Goal: Obtain resource: Download file/media

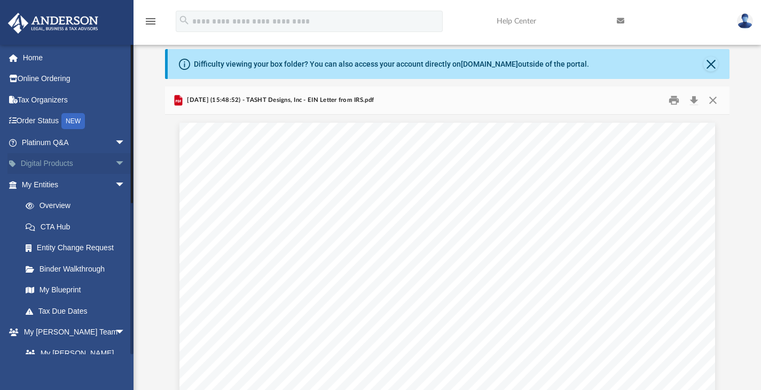
scroll to position [234, 556]
click at [50, 58] on link "Home" at bounding box center [74, 57] width 134 height 21
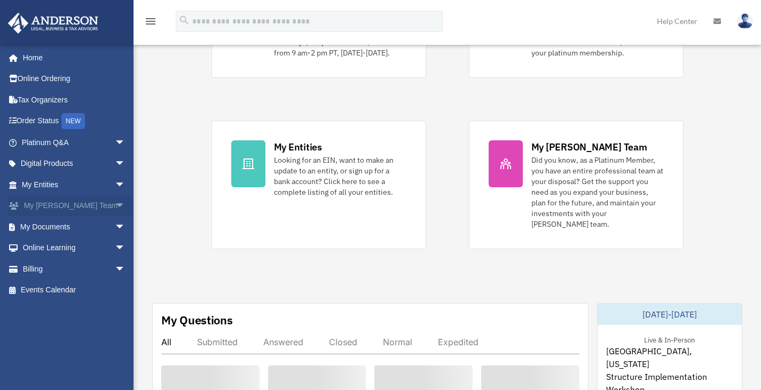
scroll to position [156, 0]
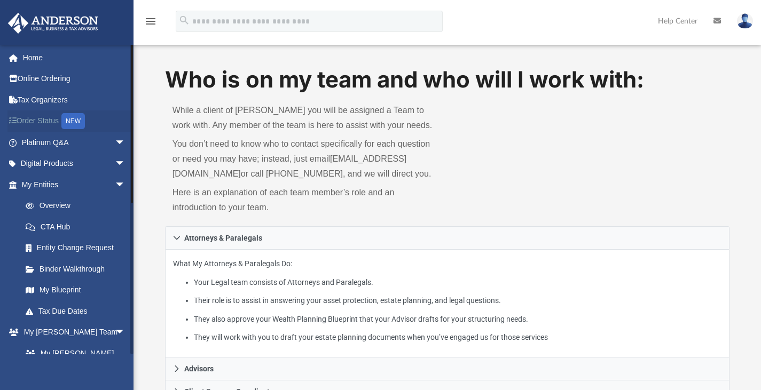
click at [45, 121] on link "Order Status NEW" at bounding box center [74, 122] width 134 height 22
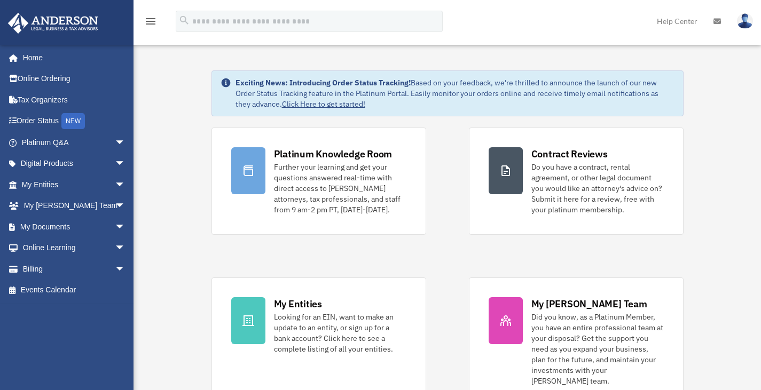
scroll to position [18, 0]
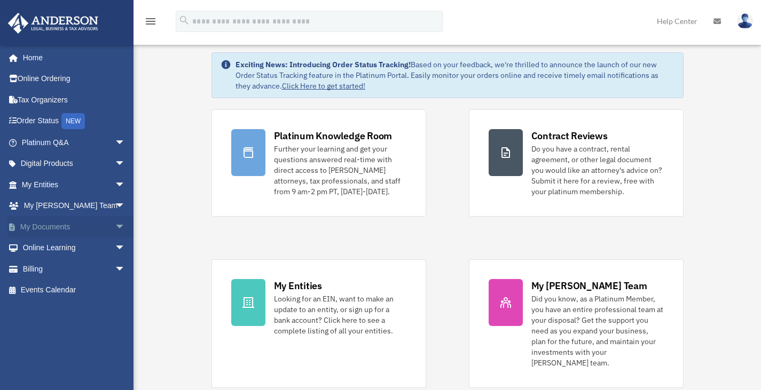
click at [115, 226] on span "arrow_drop_down" at bounding box center [125, 227] width 21 height 22
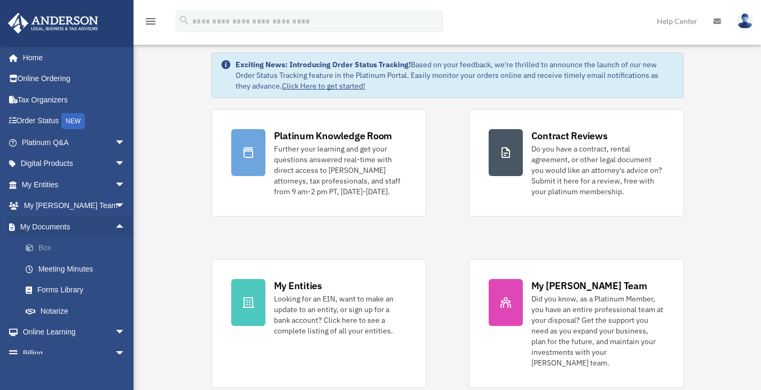
click at [43, 251] on link "Box" at bounding box center [78, 248] width 127 height 21
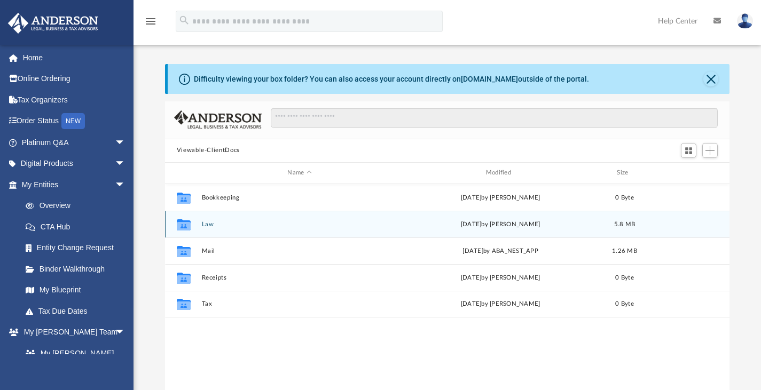
scroll to position [234, 556]
click at [212, 225] on button "Law" at bounding box center [299, 224] width 196 height 7
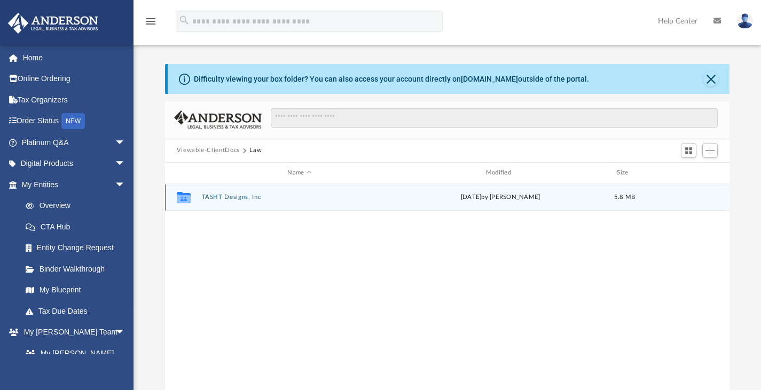
click at [234, 198] on button "TASHT Designs, Inc" at bounding box center [299, 197] width 196 height 7
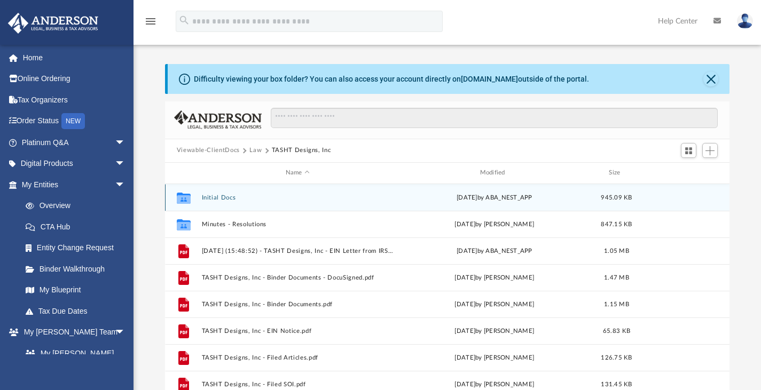
scroll to position [19, 0]
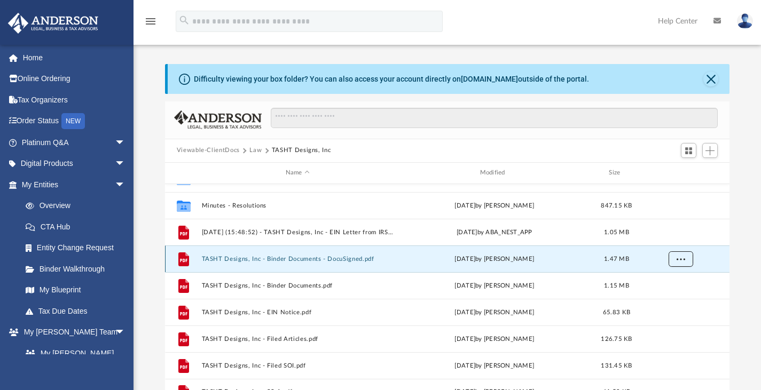
click at [675, 261] on button "More options" at bounding box center [680, 259] width 25 height 16
click at [674, 295] on li "Download" at bounding box center [670, 297] width 31 height 11
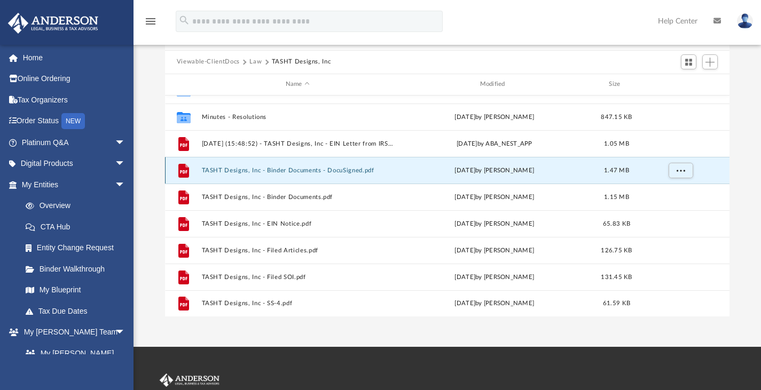
scroll to position [89, 0]
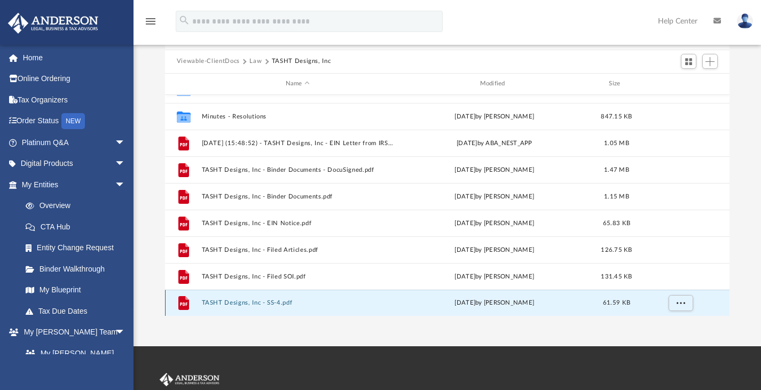
click at [255, 302] on button "TASHT Designs, Inc - SS-4.pdf" at bounding box center [297, 303] width 192 height 7
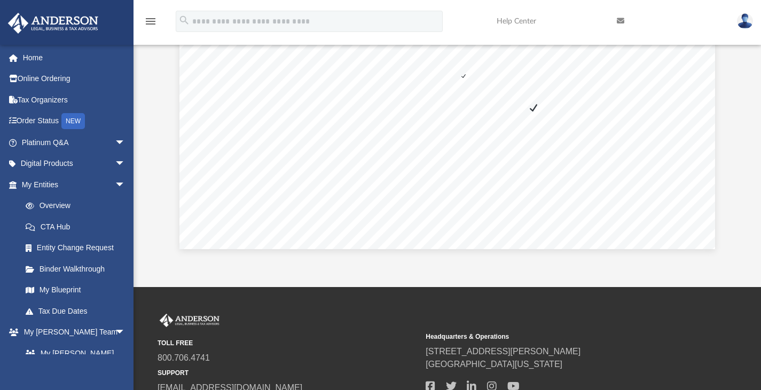
scroll to position [149, 0]
